Goal: Information Seeking & Learning: Find specific fact

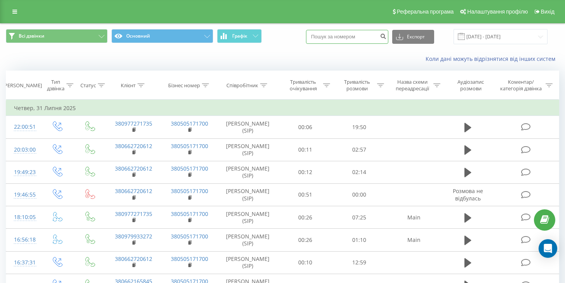
click at [342, 40] on input at bounding box center [347, 37] width 82 height 14
paste input "[PHONE_NUMBER]"
type input "+380968432520"
click at [386, 36] on icon "submit" at bounding box center [382, 35] width 7 height 5
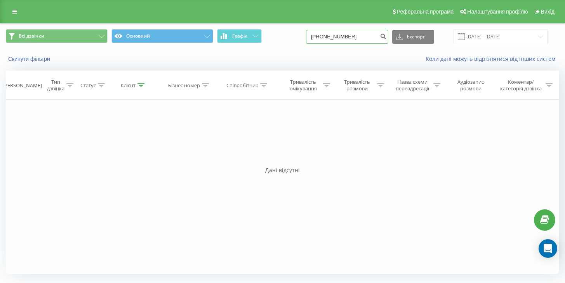
drag, startPoint x: 346, startPoint y: 37, endPoint x: 335, endPoint y: 37, distance: 11.6
click at [345, 37] on input "[PHONE_NUMBER]" at bounding box center [347, 37] width 82 height 14
click at [342, 35] on input "[PHONE_NUMBER]" at bounding box center [347, 37] width 82 height 14
type input "0968432520"
click at [386, 38] on button "submit" at bounding box center [383, 37] width 10 height 14
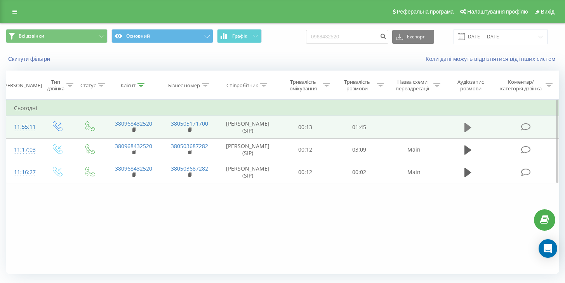
click at [467, 131] on icon at bounding box center [467, 127] width 7 height 11
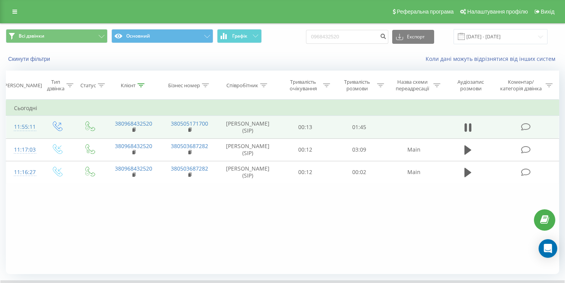
drag, startPoint x: 428, startPoint y: 130, endPoint x: 421, endPoint y: 127, distance: 7.4
click at [425, 128] on td at bounding box center [414, 127] width 56 height 23
click at [143, 124] on link "380968432520" at bounding box center [133, 123] width 37 height 7
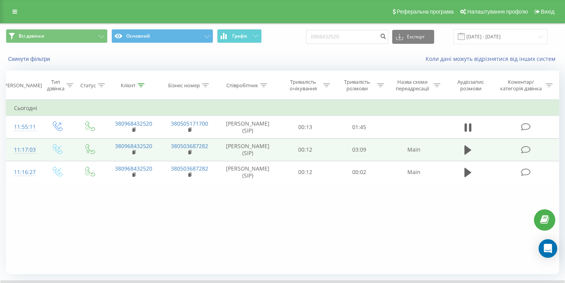
click at [384, 140] on td "03:09" at bounding box center [359, 150] width 54 height 23
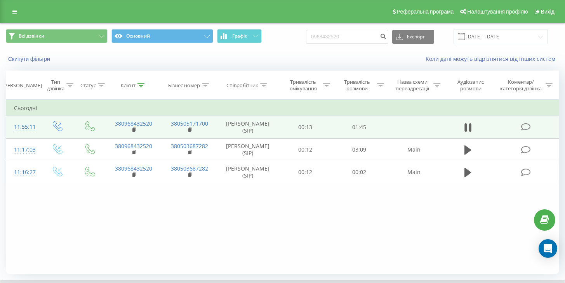
click at [388, 129] on td at bounding box center [414, 127] width 56 height 23
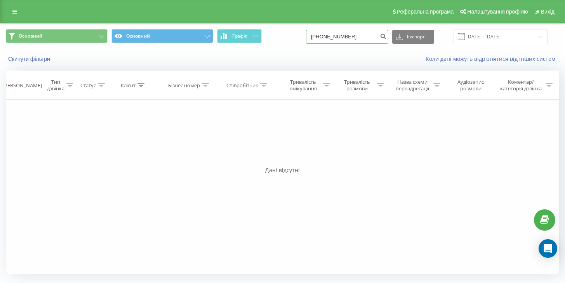
drag, startPoint x: 342, startPoint y: 37, endPoint x: 346, endPoint y: 36, distance: 4.5
click at [343, 37] on input "+380968432520" at bounding box center [347, 37] width 82 height 14
type input "968432520"
click at [386, 35] on icon "submit" at bounding box center [382, 35] width 7 height 5
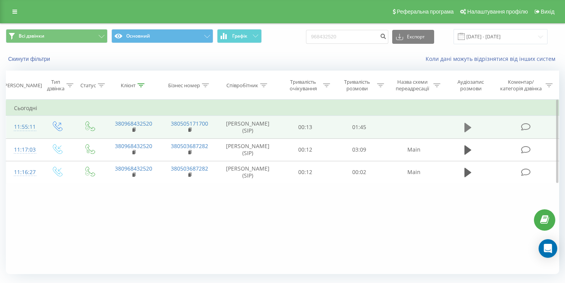
click at [472, 128] on button at bounding box center [468, 128] width 12 height 12
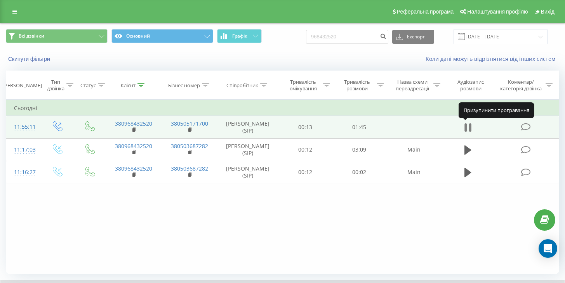
click at [469, 127] on icon at bounding box center [470, 127] width 2 height 9
